Goal: Task Accomplishment & Management: Manage account settings

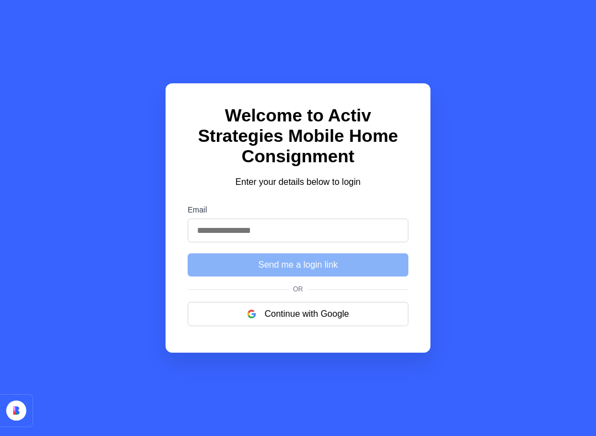
scroll to position [11, 0]
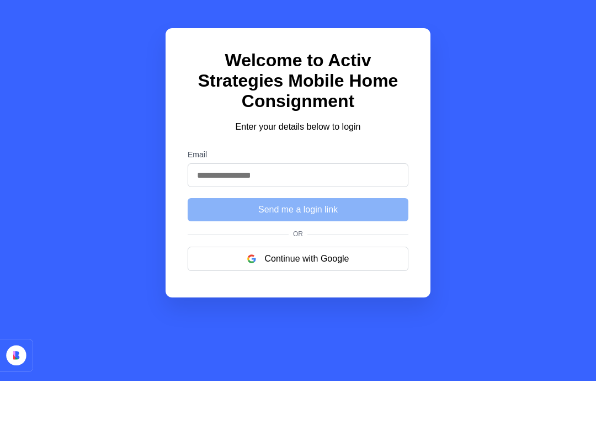
click at [273, 302] on button "Continue with Google" at bounding box center [298, 314] width 221 height 24
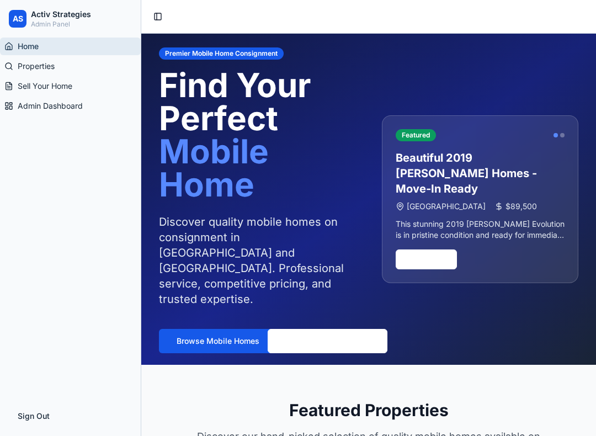
click at [74, 103] on span "Admin Dashboard" at bounding box center [50, 105] width 65 height 11
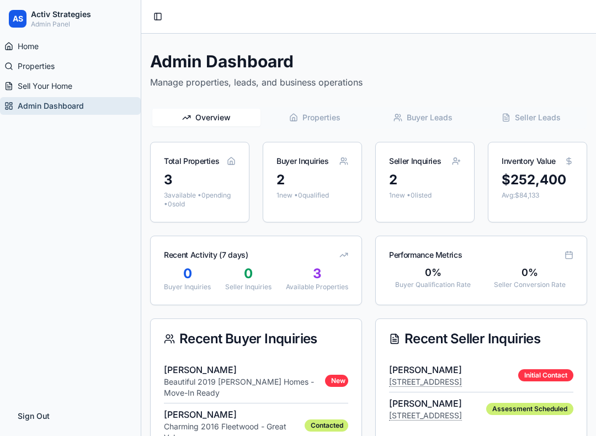
click at [319, 118] on span "Properties" at bounding box center [321, 117] width 38 height 11
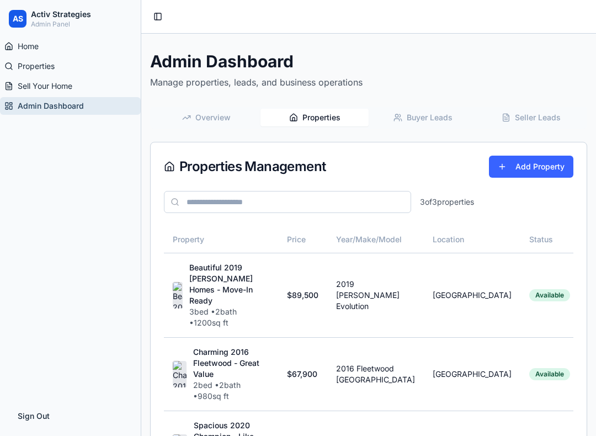
click at [429, 119] on span "Buyer Leads" at bounding box center [430, 117] width 46 height 11
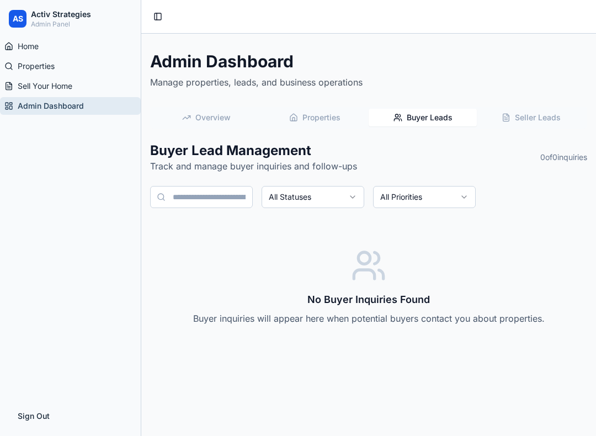
click at [512, 113] on button "Seller Leads" at bounding box center [531, 118] width 108 height 18
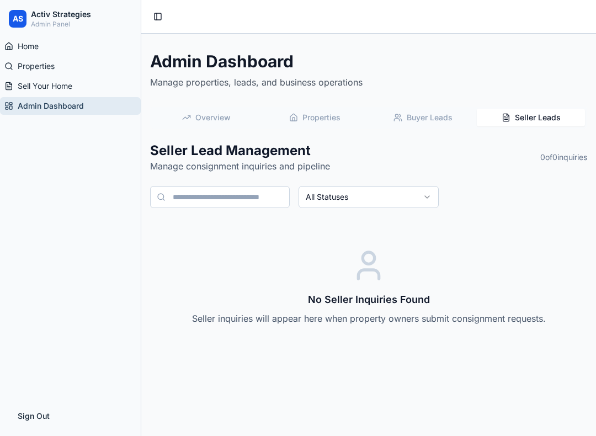
click at [446, 118] on span "Buyer Leads" at bounding box center [430, 117] width 46 height 11
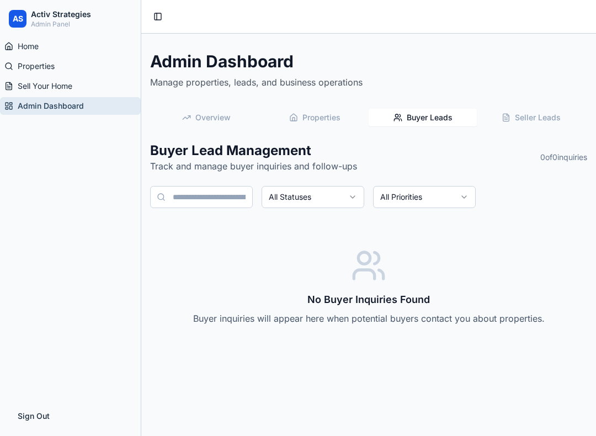
click at [39, 51] on span "Home" at bounding box center [28, 46] width 21 height 11
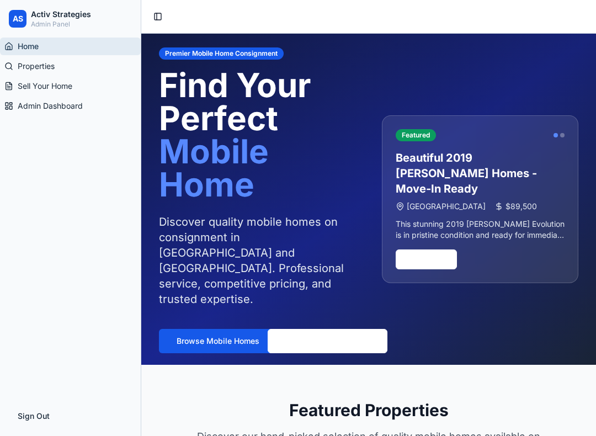
click at [163, 12] on button "Toggle Sidebar" at bounding box center [157, 16] width 15 height 15
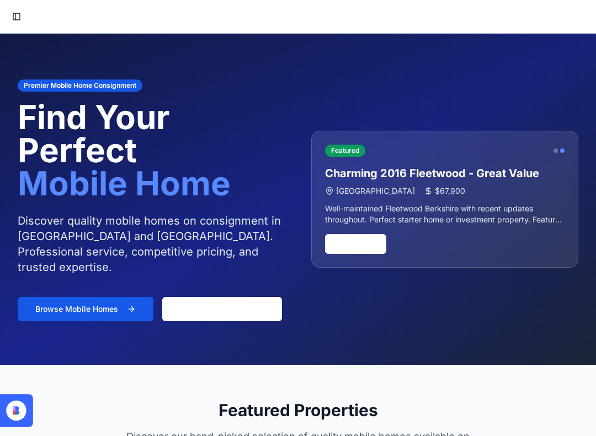
click at [18, 10] on button "Toggle Sidebar" at bounding box center [16, 16] width 15 height 15
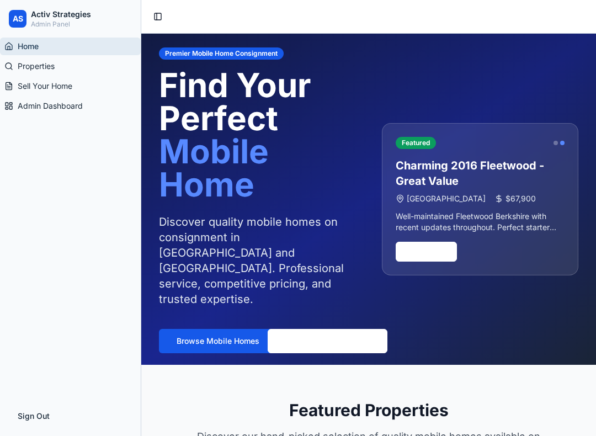
click at [15, 17] on span "AS" at bounding box center [18, 18] width 10 height 11
click at [24, 16] on div "AS" at bounding box center [18, 19] width 18 height 18
click at [32, 54] on link "Home" at bounding box center [70, 47] width 141 height 18
click at [43, 66] on span "Properties" at bounding box center [36, 66] width 37 height 11
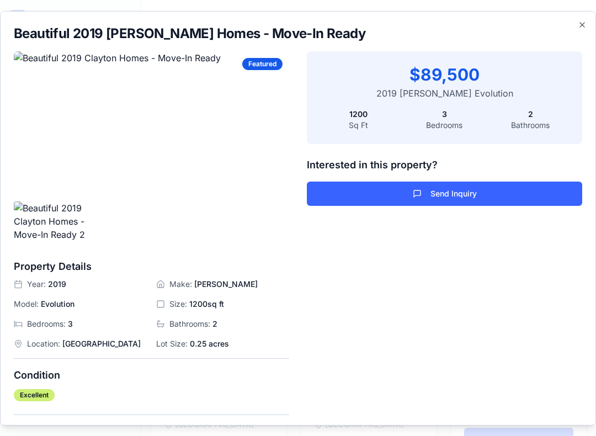
click at [585, 20] on icon "button" at bounding box center [582, 24] width 9 height 9
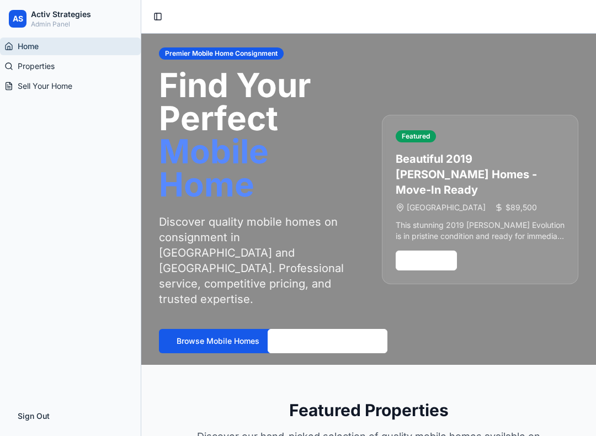
click at [349, 137] on h1 "Find Your Perfect Mobile Home" at bounding box center [257, 134] width 196 height 132
click at [34, 73] on link "Properties" at bounding box center [70, 66] width 141 height 18
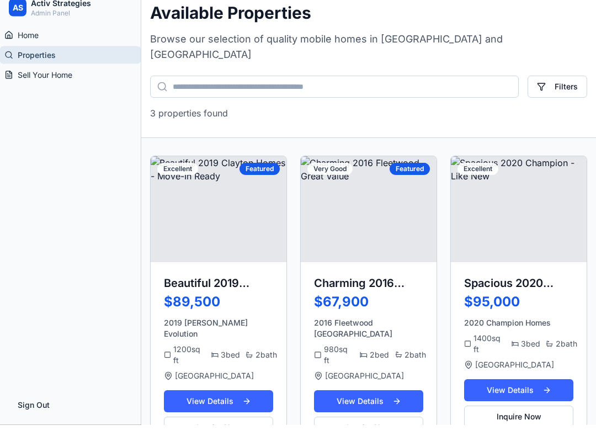
scroll to position [56, 0]
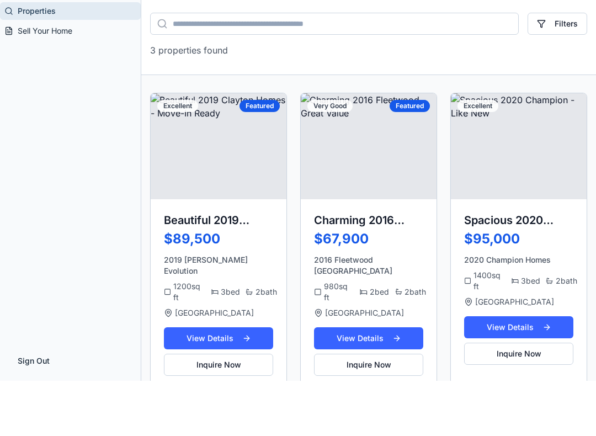
click at [60, 77] on link "Sell Your Home" at bounding box center [70, 86] width 141 height 18
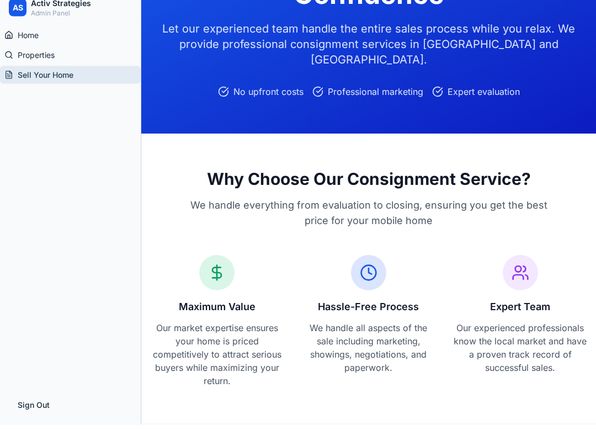
scroll to position [103, 0]
click at [41, 421] on button "Sign Out" at bounding box center [70, 416] width 123 height 22
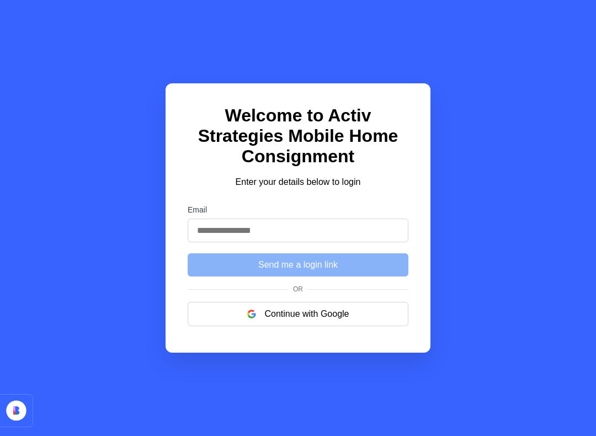
click at [279, 233] on input "Email" at bounding box center [298, 230] width 221 height 24
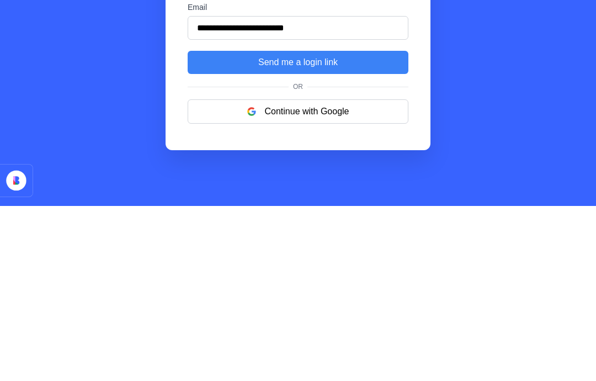
type input "**********"
click at [333, 226] on button "Send me a login link" at bounding box center [298, 237] width 221 height 23
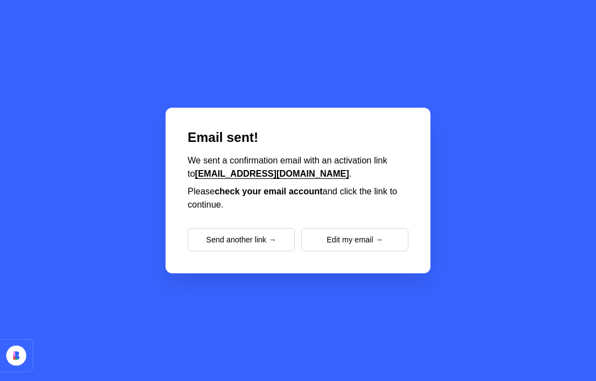
click at [261, 228] on button "Send another link →" at bounding box center [241, 239] width 107 height 23
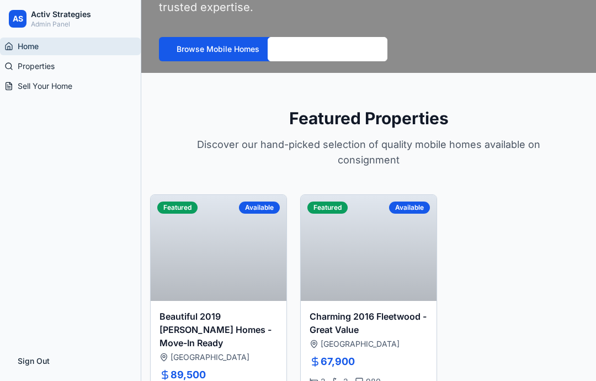
scroll to position [294, 0]
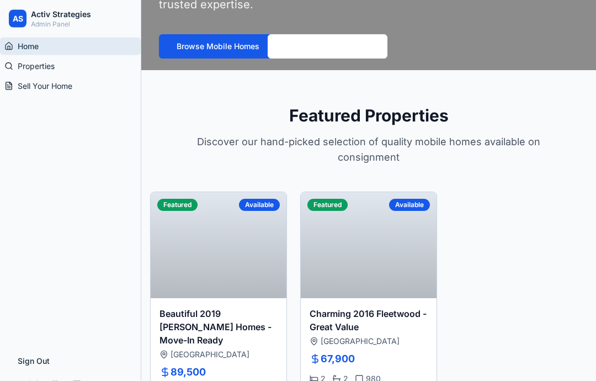
click at [39, 357] on button "Sign Out" at bounding box center [70, 361] width 123 height 22
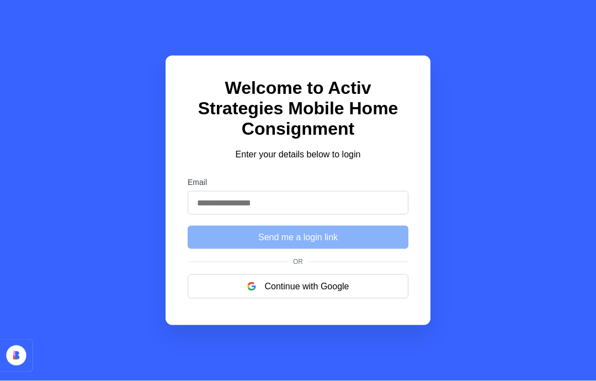
scroll to position [44, 0]
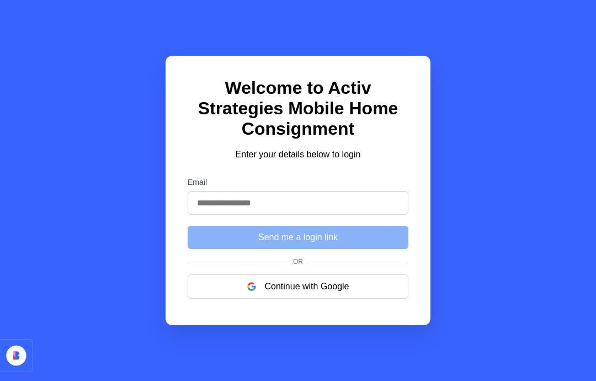
click at [267, 191] on input "Email" at bounding box center [298, 203] width 221 height 24
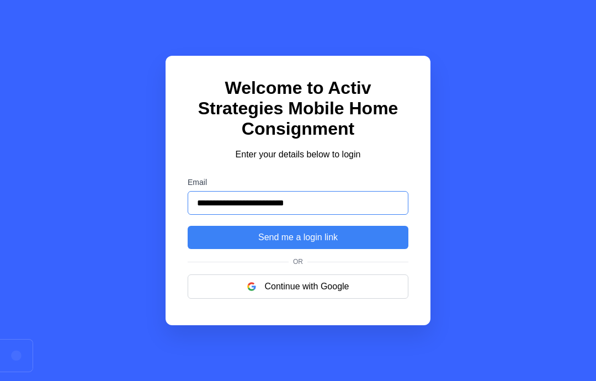
type input "**********"
click at [291, 226] on button "Send me a login link" at bounding box center [298, 237] width 221 height 23
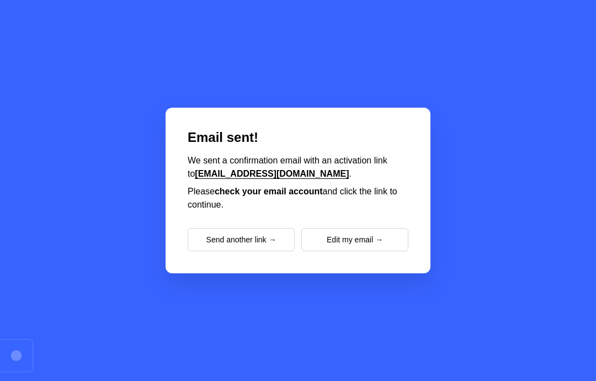
scroll to position [0, 0]
